Goal: Task Accomplishment & Management: Manage account settings

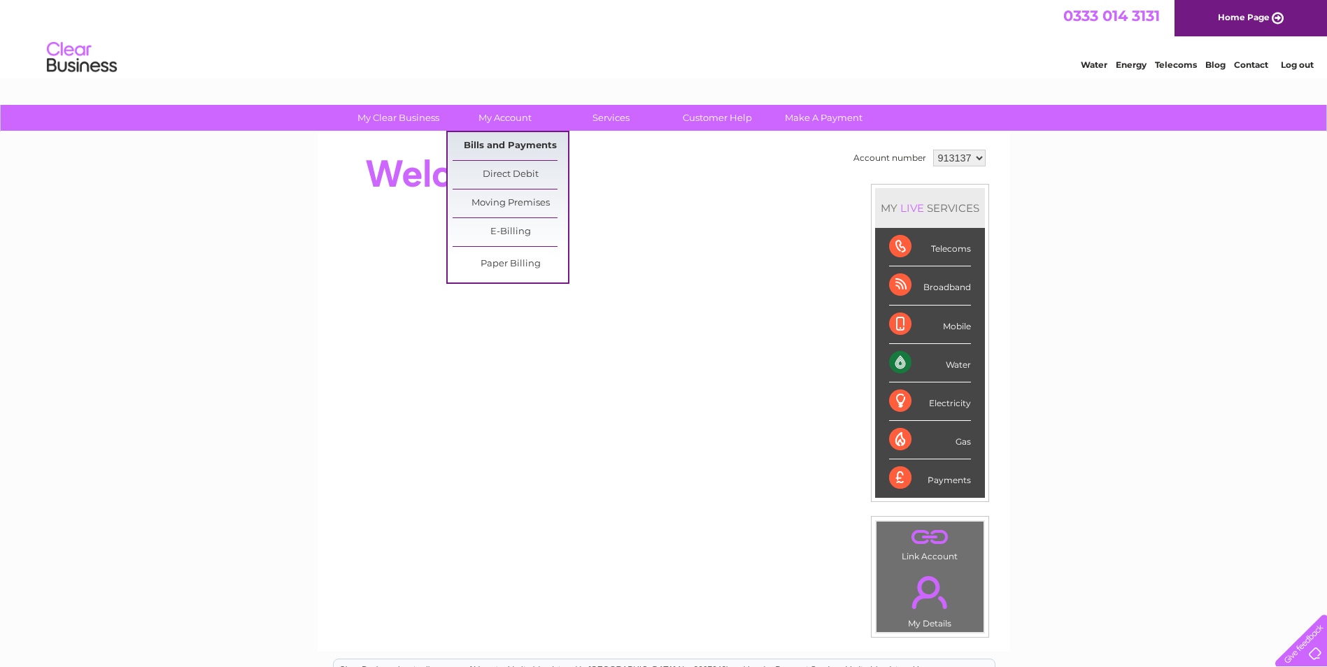
click at [499, 152] on link "Bills and Payments" at bounding box center [509, 146] width 115 height 28
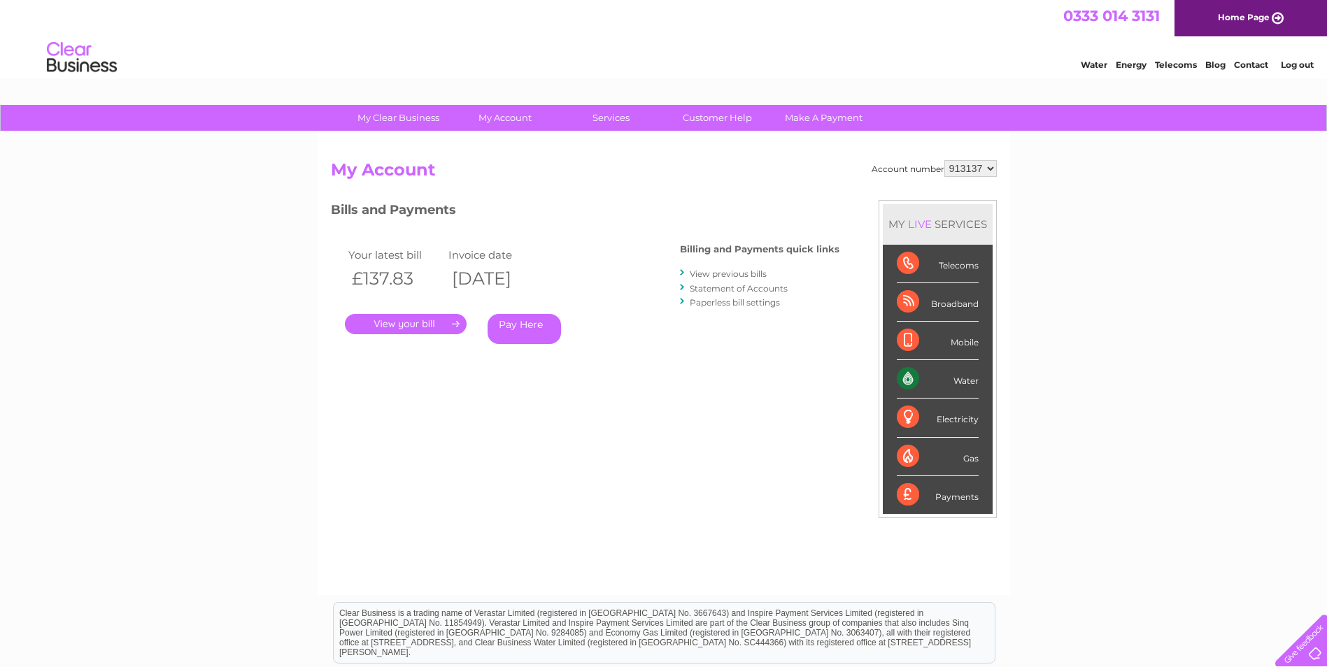
click at [410, 320] on link "." at bounding box center [406, 324] width 122 height 20
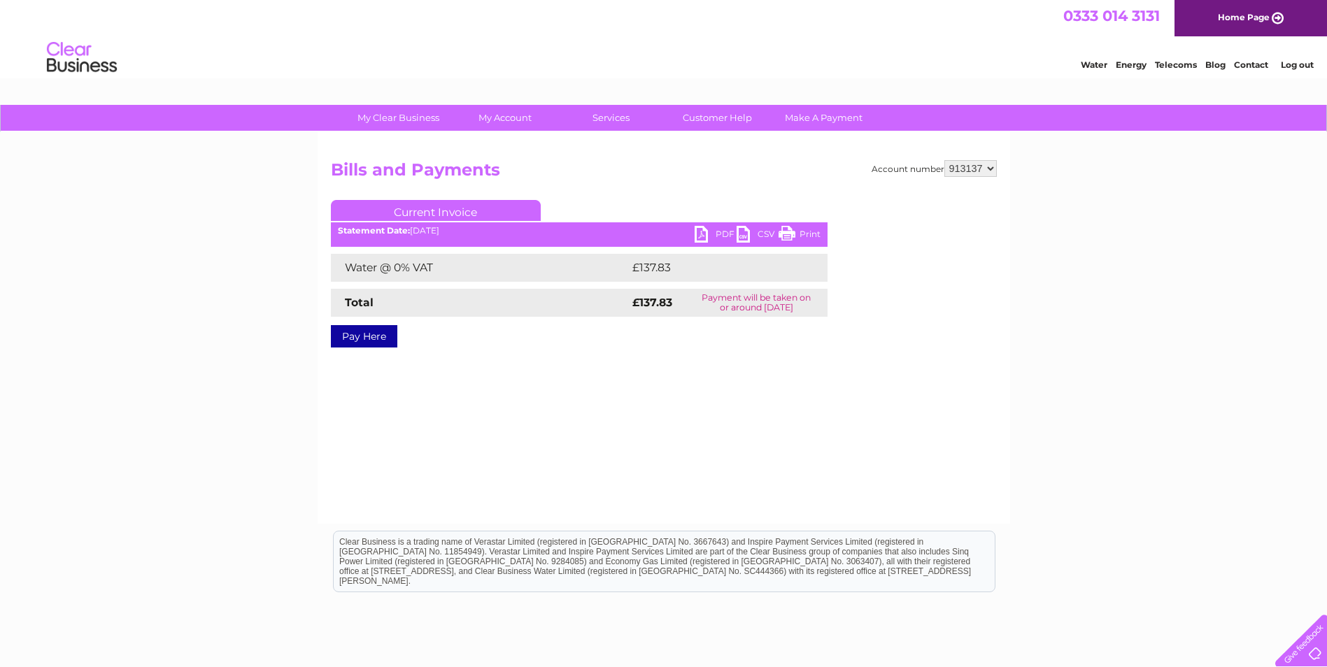
click at [705, 235] on link "PDF" at bounding box center [715, 236] width 42 height 20
